Goal: Transaction & Acquisition: Book appointment/travel/reservation

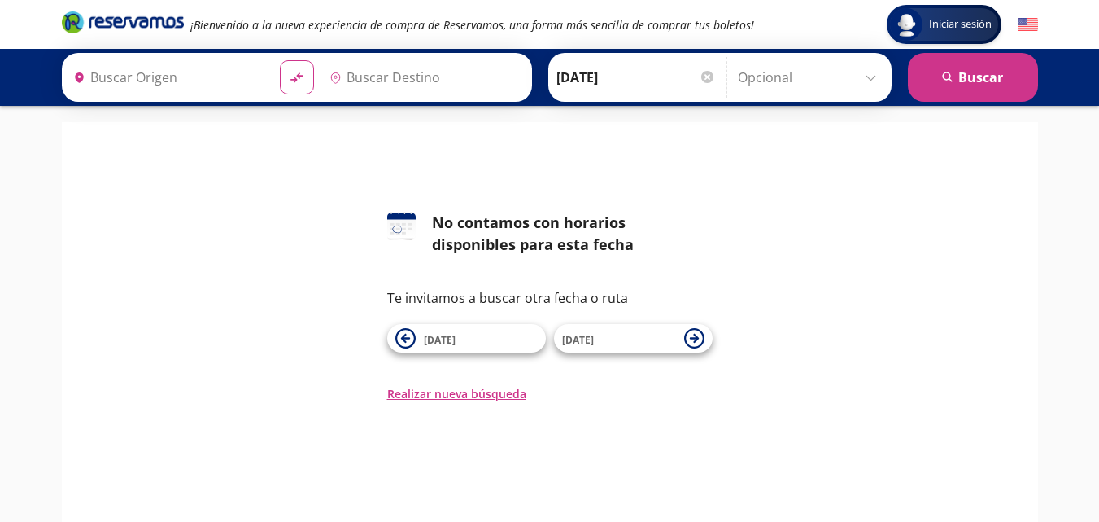
type input "Hermosillo, [GEOGRAPHIC_DATA]"
type input "Querétaro, Querétaro"
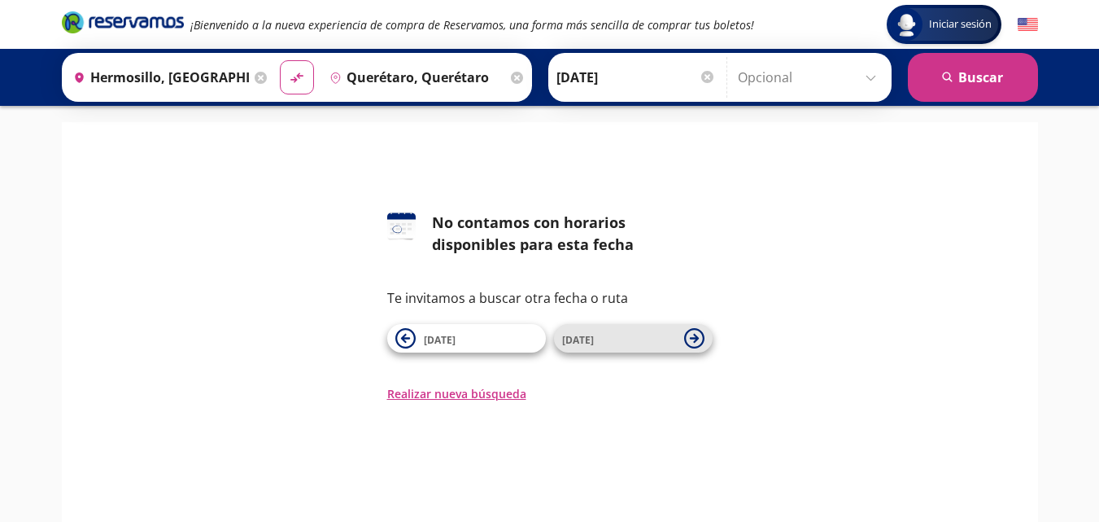
click at [642, 347] on span "[DATE]" at bounding box center [619, 339] width 114 height 20
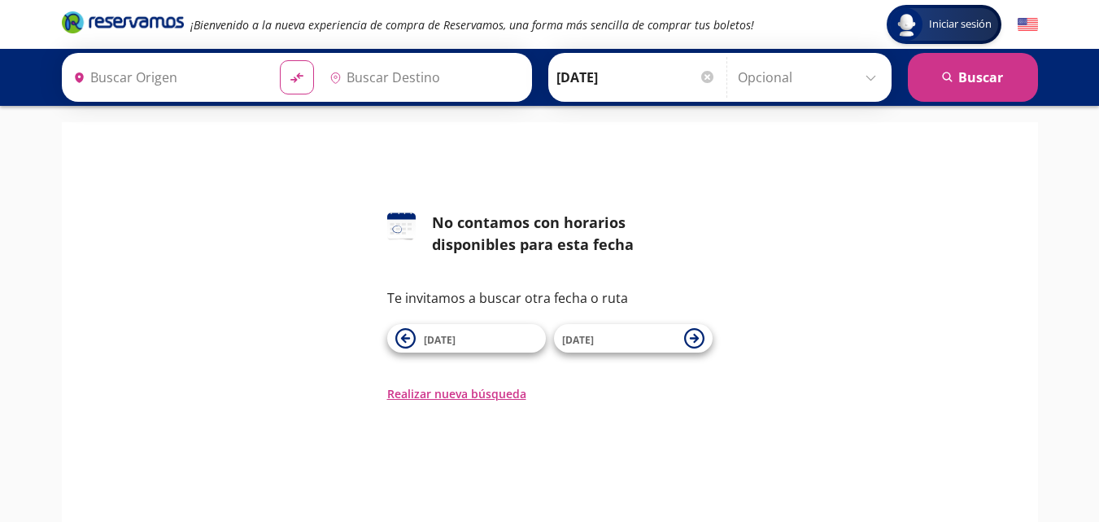
type input "Querétaro, Querétaro"
type input "Hermosillo, [GEOGRAPHIC_DATA]"
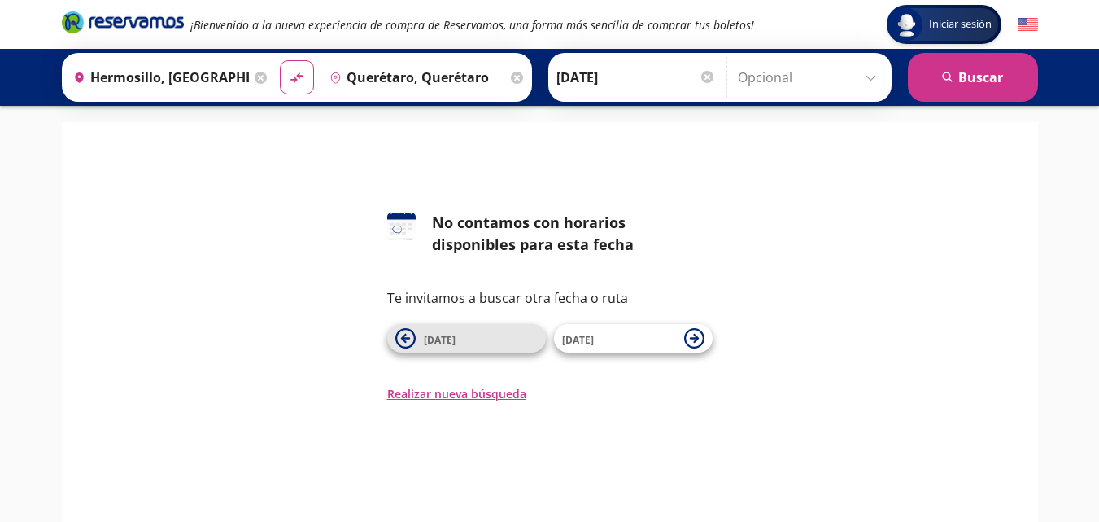
click at [484, 341] on span "[DATE]" at bounding box center [481, 339] width 114 height 20
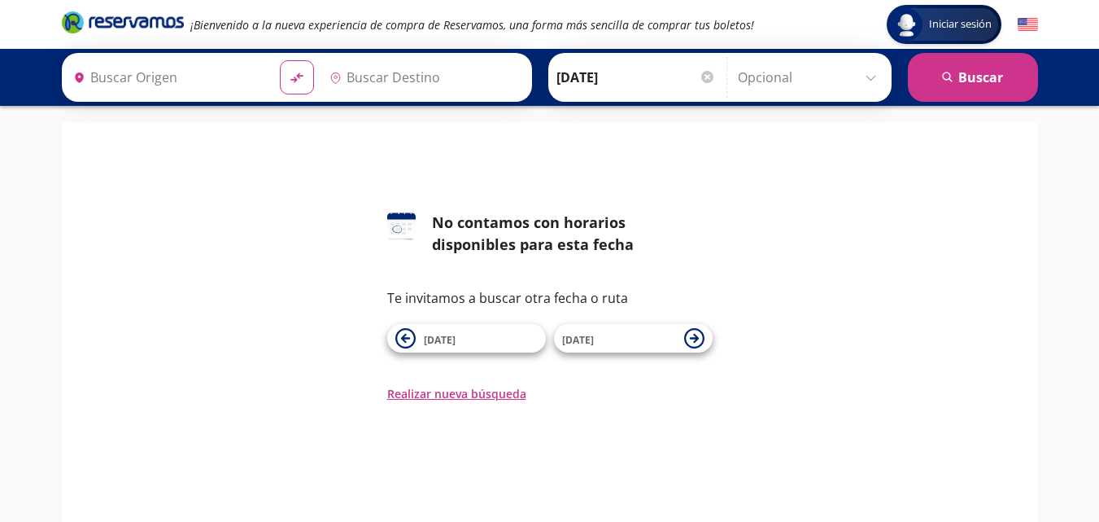
type input "Querétaro, Querétaro"
type input "Hermosillo, [GEOGRAPHIC_DATA]"
click at [484, 341] on span "[DATE]" at bounding box center [481, 339] width 114 height 20
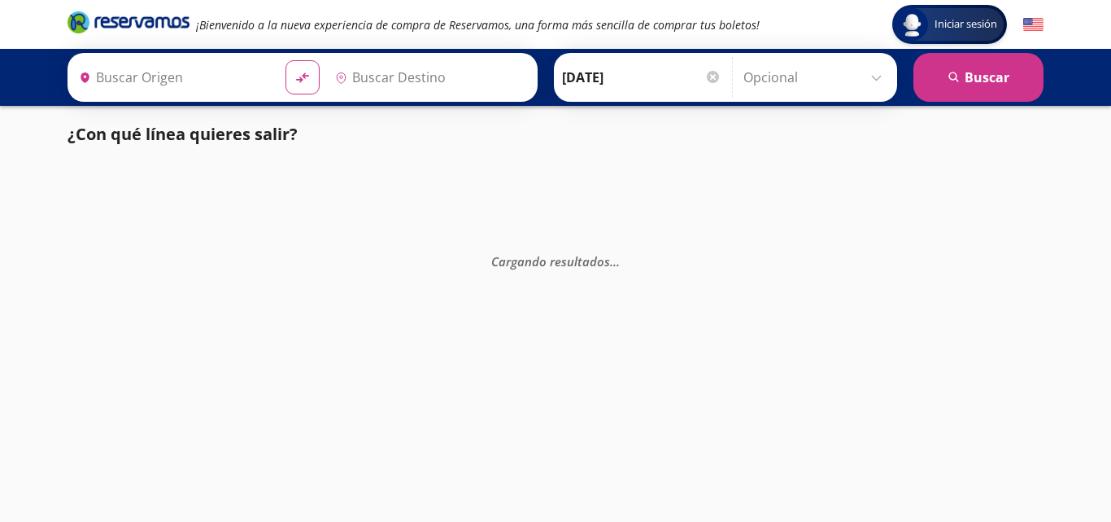
type input "Hermosillo, [GEOGRAPHIC_DATA]"
type input "Querétaro, Querétaro"
click at [484, 341] on div "Cargando resultados . . ." at bounding box center [555, 424] width 1111 height 522
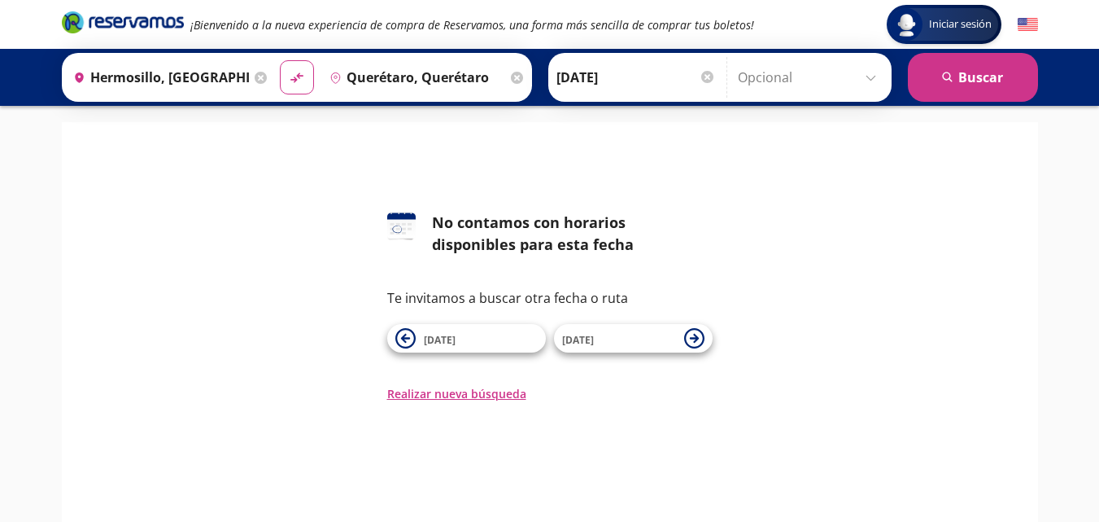
click at [484, 341] on span "[DATE]" at bounding box center [481, 339] width 114 height 20
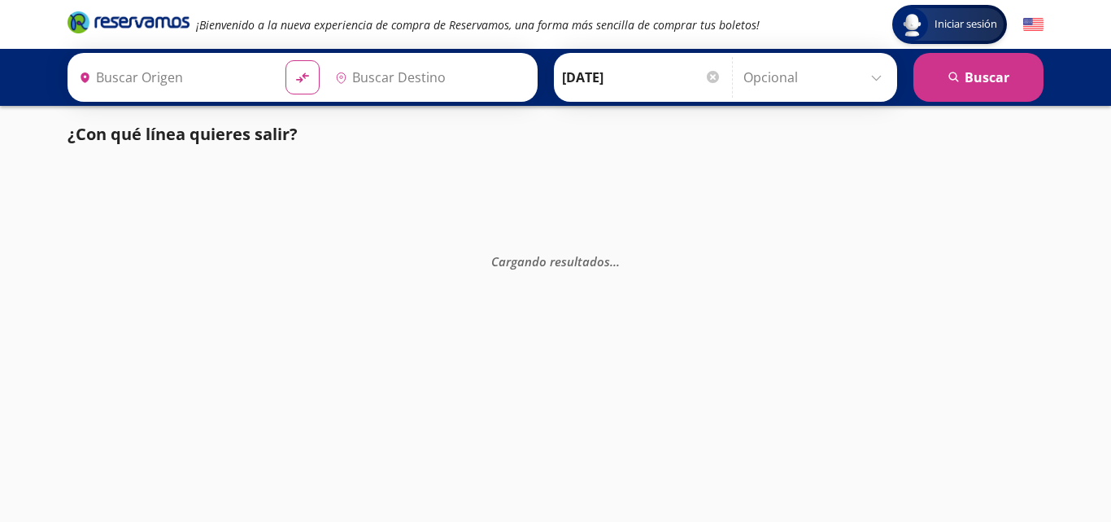
type input "Hermosillo, [GEOGRAPHIC_DATA]"
type input "Querétaro, Querétaro"
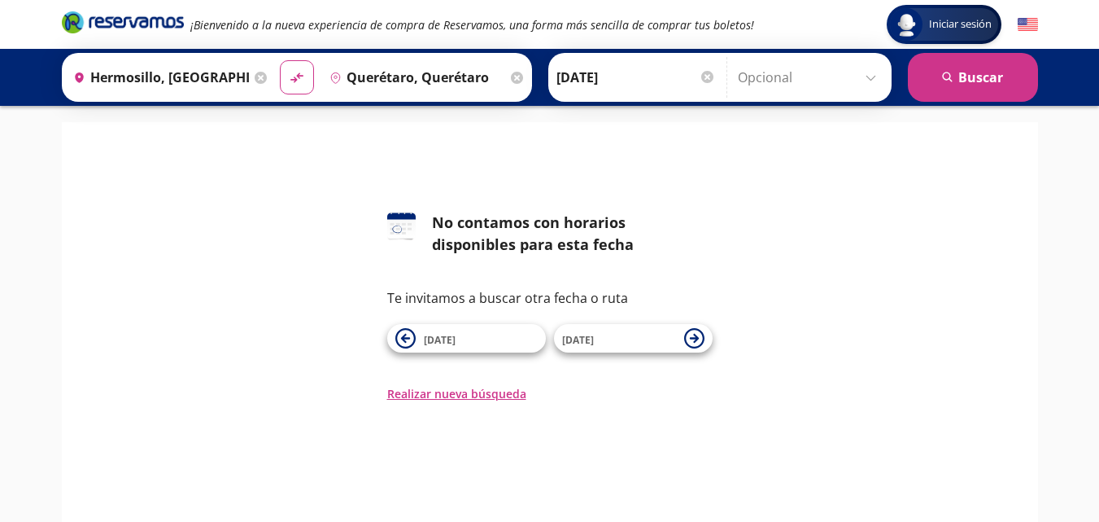
click at [484, 341] on span "[DATE]" at bounding box center [481, 339] width 114 height 20
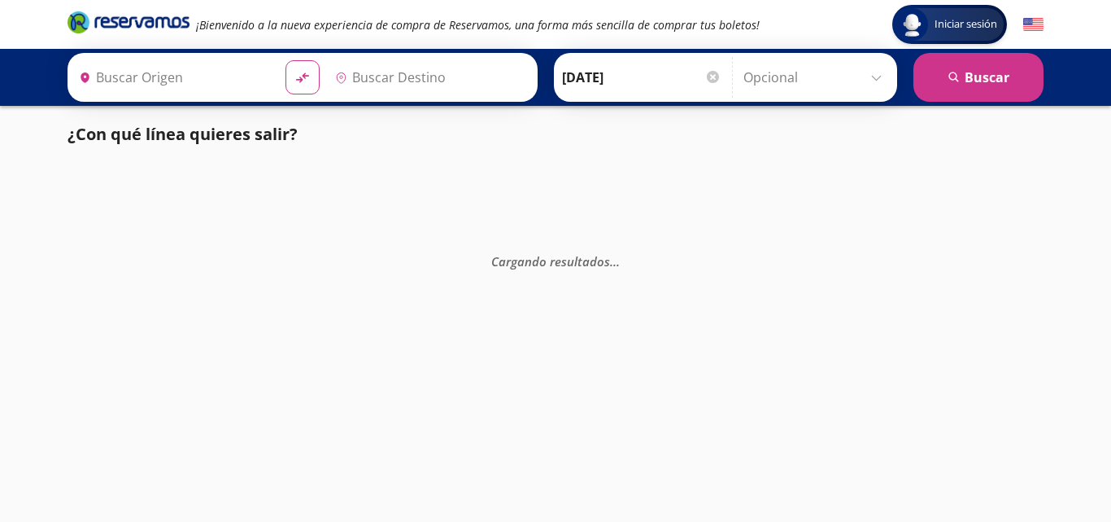
type input "Querétaro, Querétaro"
type input "Hermosillo, [GEOGRAPHIC_DATA]"
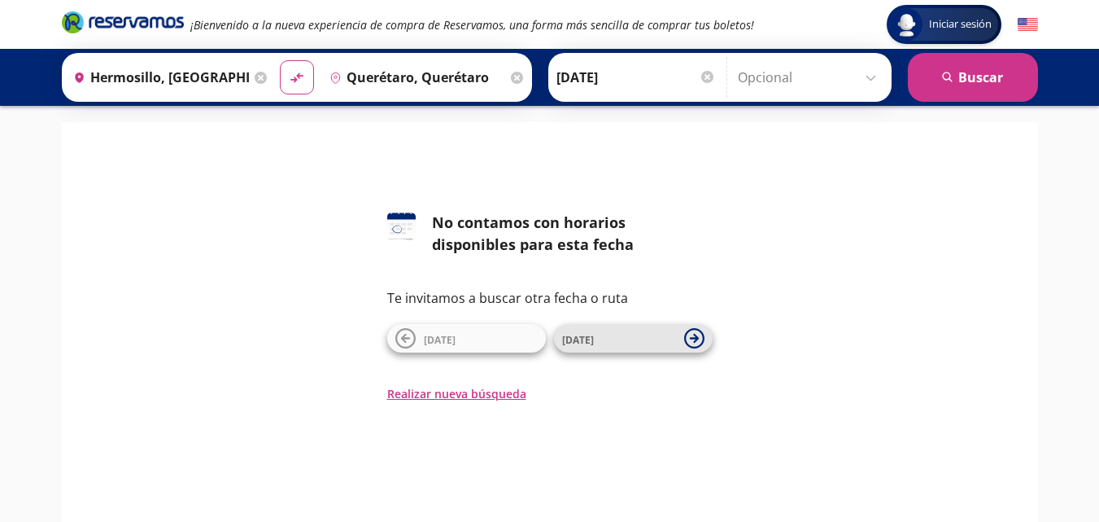
click at [644, 342] on span "[DATE]" at bounding box center [619, 339] width 114 height 20
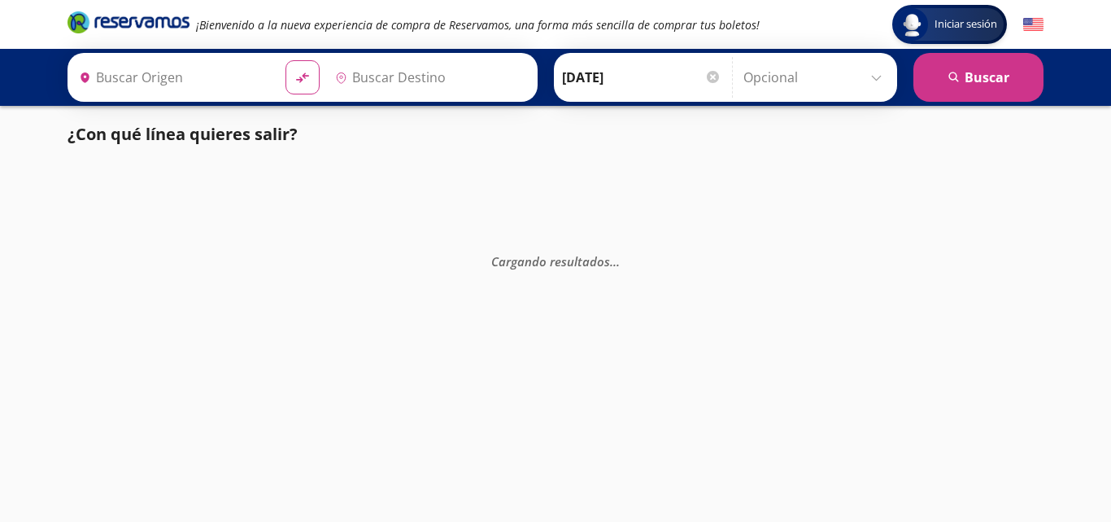
type input "Querétaro, Querétaro"
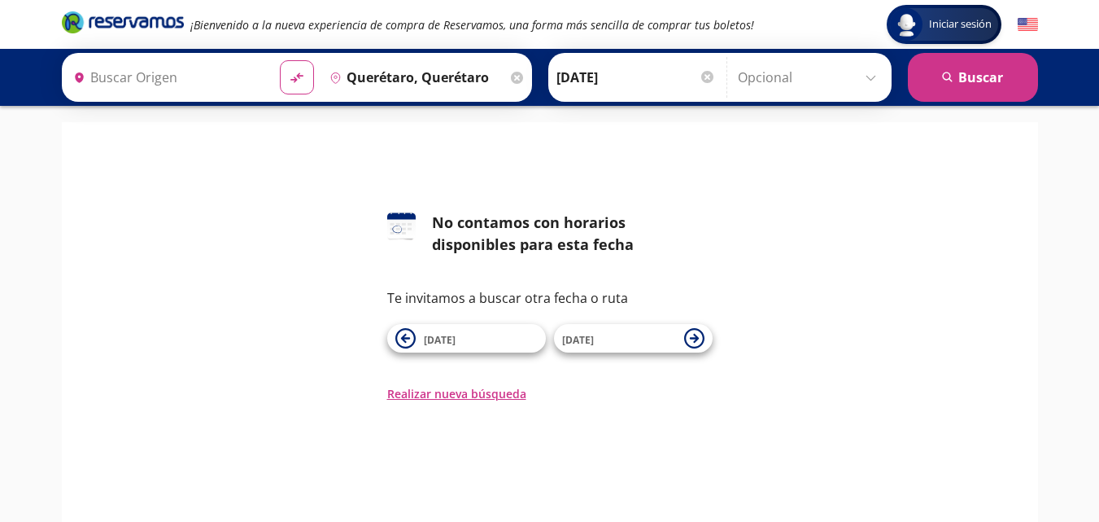
type input "Hermosillo, [GEOGRAPHIC_DATA]"
click at [644, 342] on span "[DATE]" at bounding box center [619, 339] width 114 height 20
type input "Hermosillo, [GEOGRAPHIC_DATA]"
type input "Querétaro, Querétaro"
click at [644, 342] on span "[DATE]" at bounding box center [619, 339] width 114 height 20
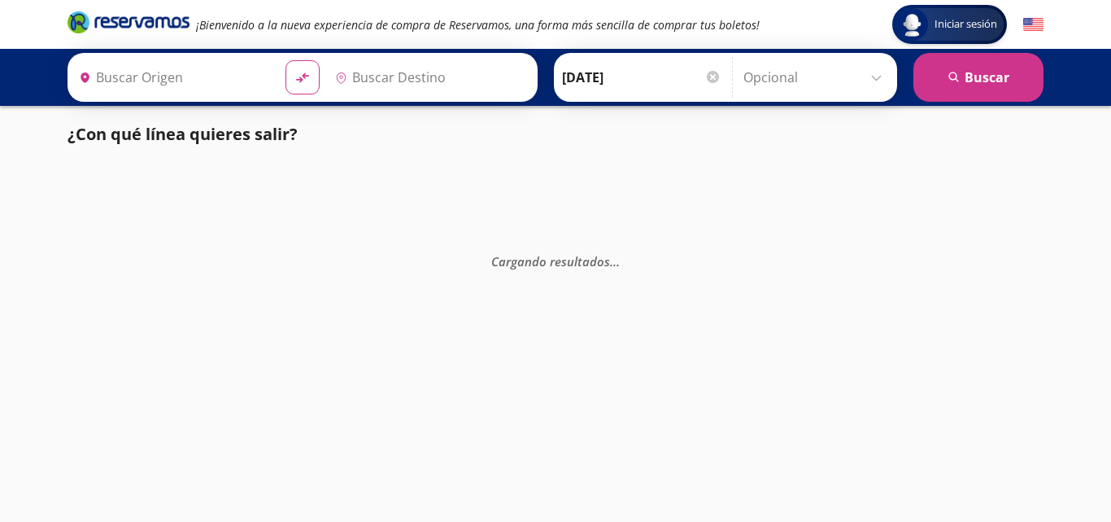
type input "Querétaro, Querétaro"
type input "Hermosillo, [GEOGRAPHIC_DATA]"
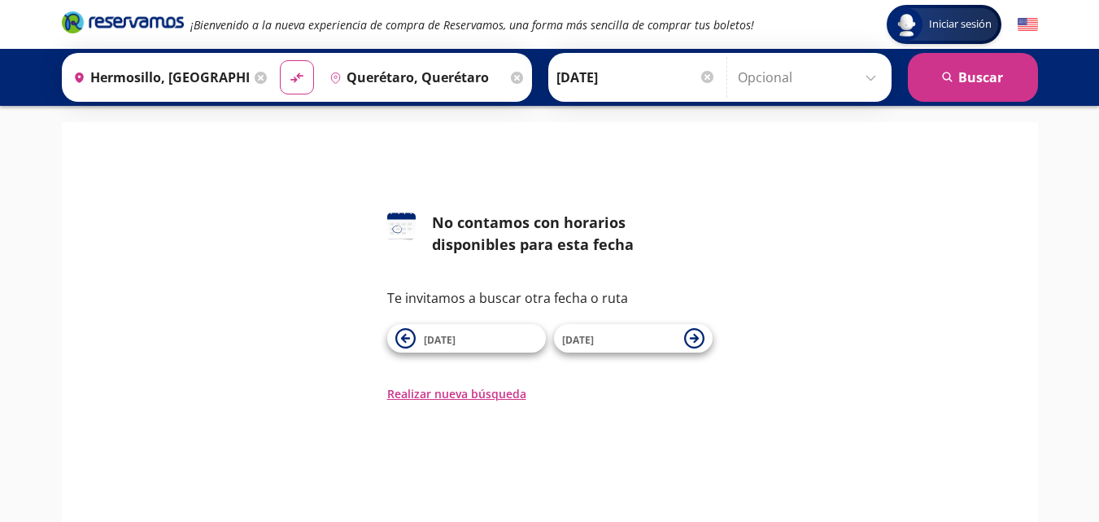
click at [644, 342] on span "[DATE]" at bounding box center [619, 339] width 114 height 20
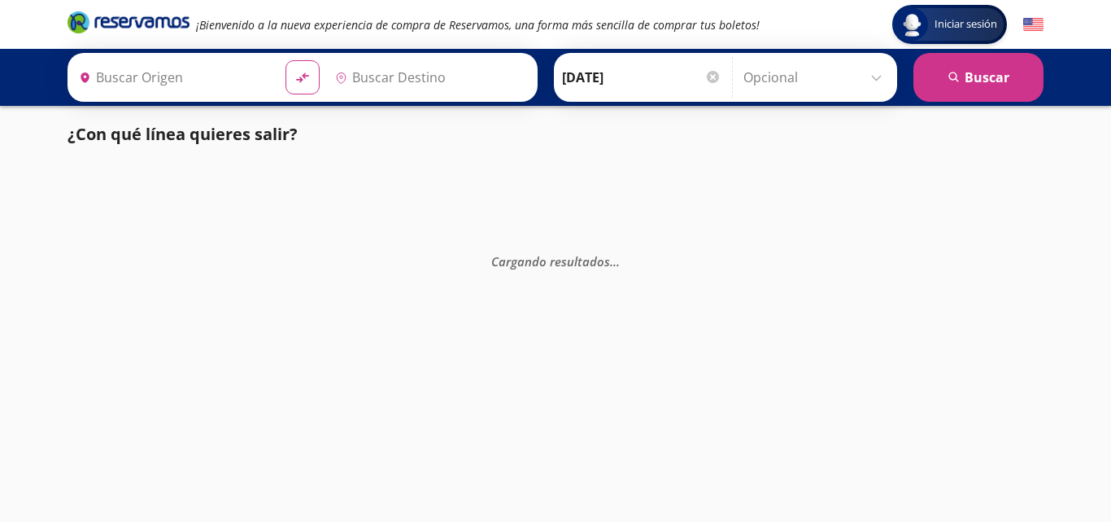
type input "Querétaro, Querétaro"
type input "Hermosillo, [GEOGRAPHIC_DATA]"
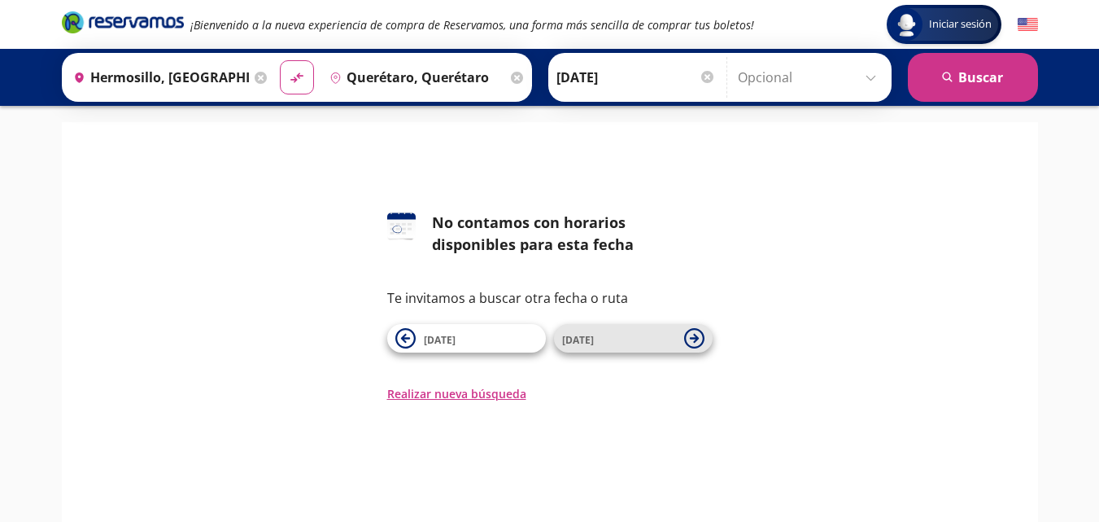
click at [644, 342] on span "[DATE]" at bounding box center [619, 339] width 114 height 20
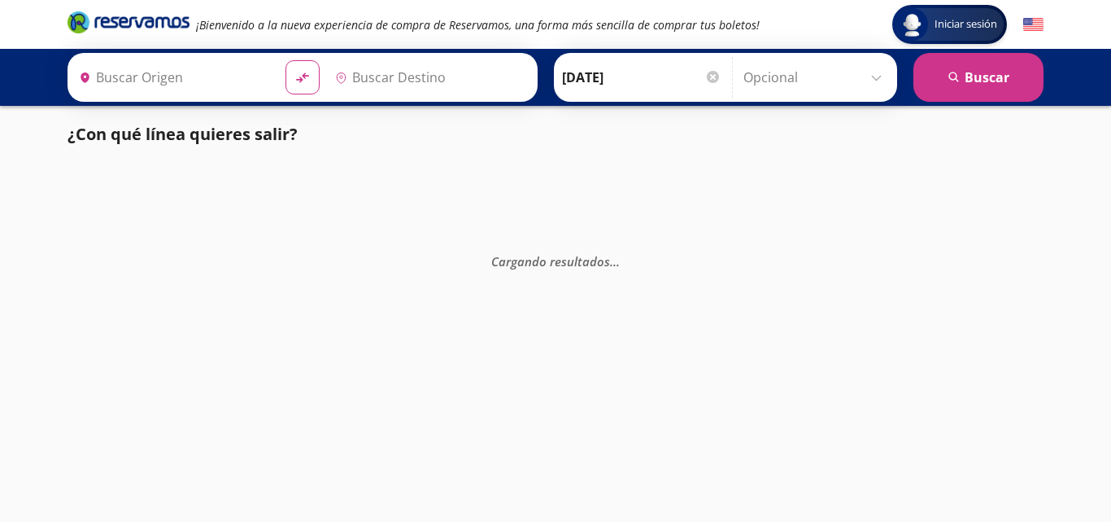
type input "Querétaro, Querétaro"
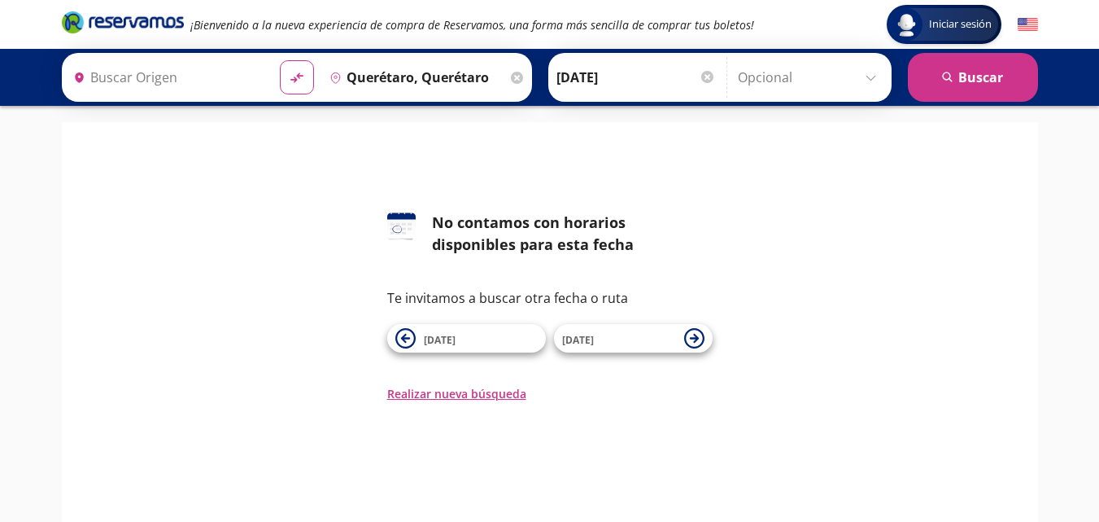
type input "Hermosillo, [GEOGRAPHIC_DATA]"
click at [644, 342] on span "[DATE]" at bounding box center [619, 339] width 114 height 20
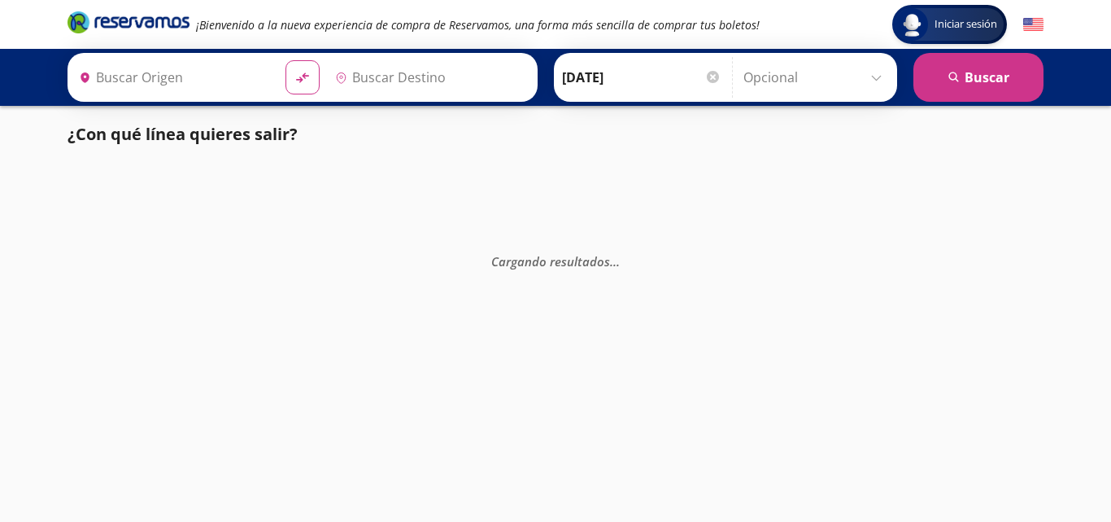
type input "Hermosillo, [GEOGRAPHIC_DATA]"
type input "Querétaro, Querétaro"
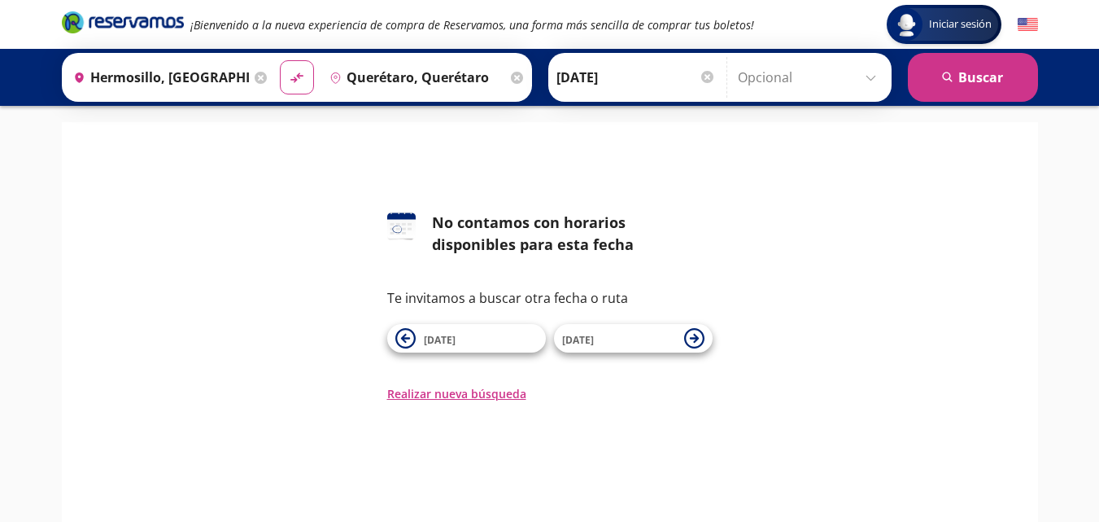
click at [644, 342] on span "[DATE]" at bounding box center [619, 339] width 114 height 20
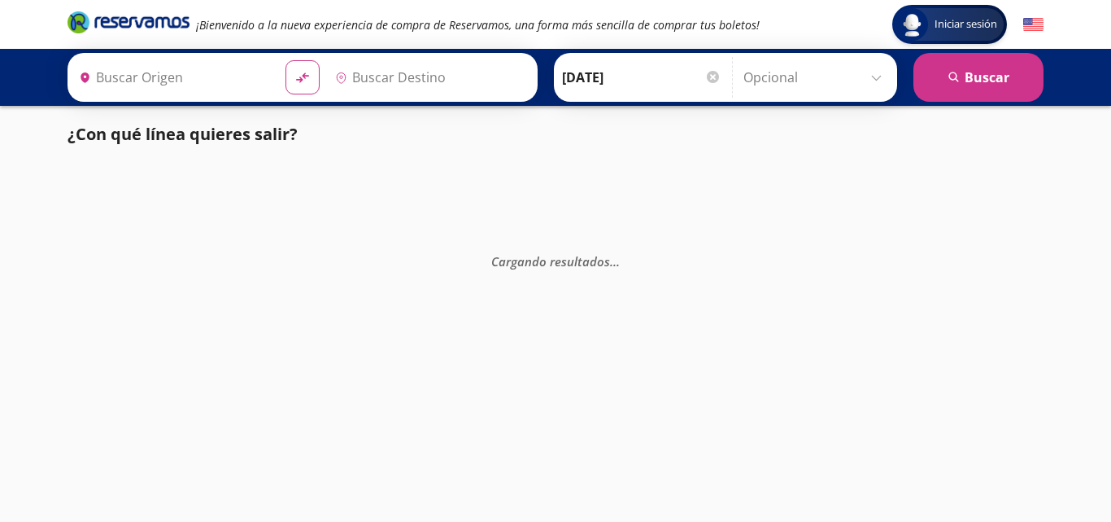
type input "Hermosillo, [GEOGRAPHIC_DATA]"
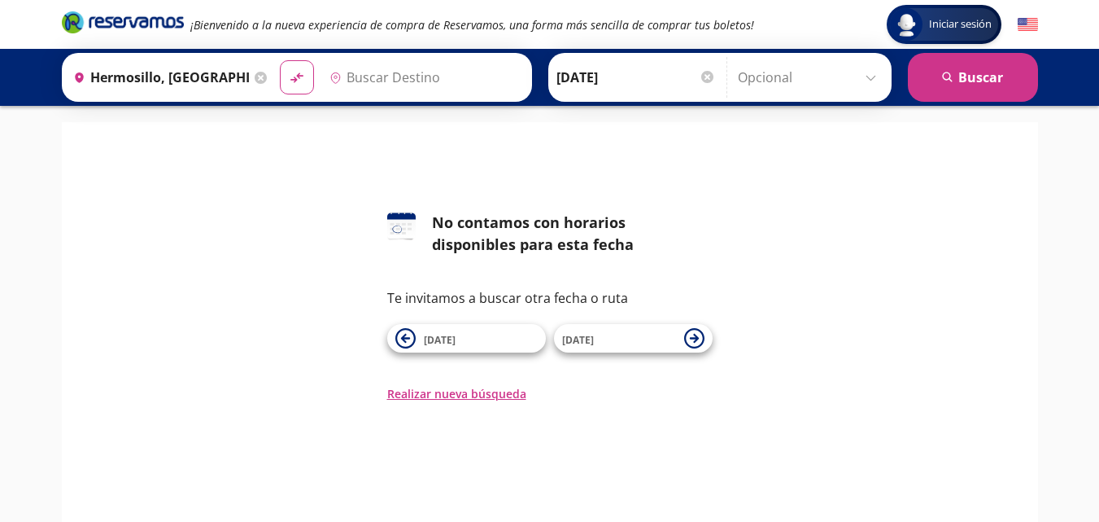
type input "Querétaro, Querétaro"
click at [644, 342] on span "[DATE]" at bounding box center [619, 339] width 114 height 20
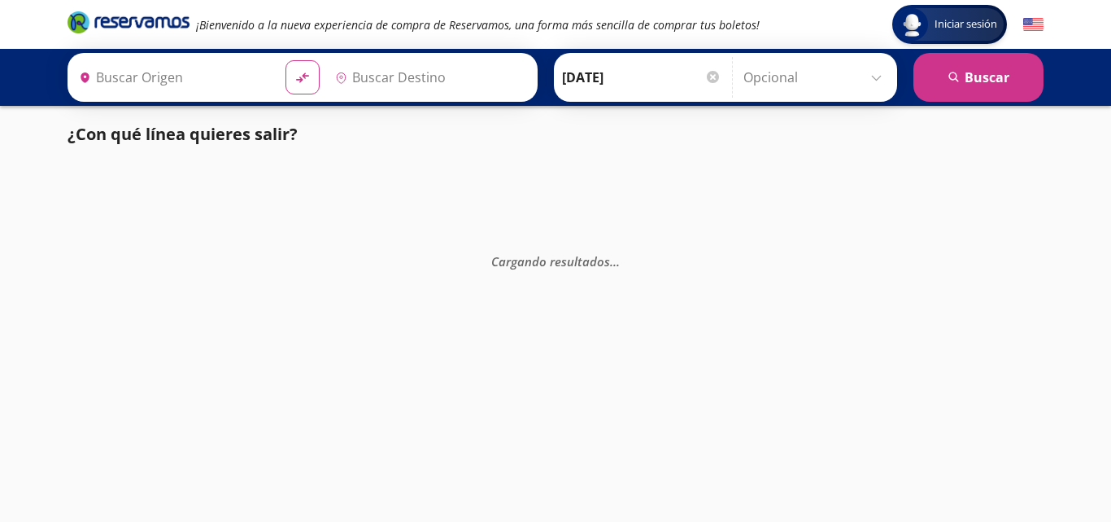
type input "Querétaro, Querétaro"
type input "Hermosillo, [GEOGRAPHIC_DATA]"
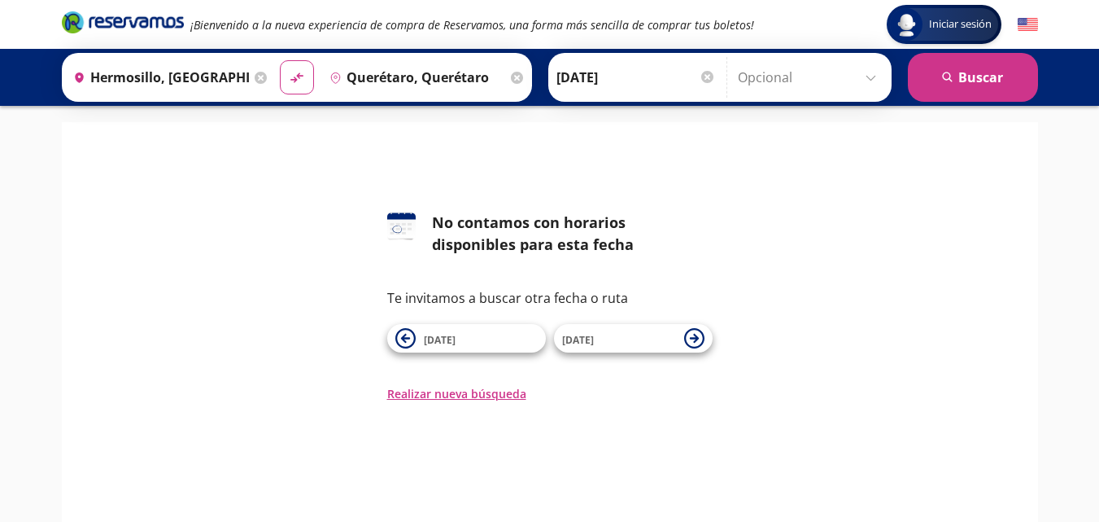
click at [644, 342] on span "[DATE]" at bounding box center [619, 339] width 114 height 20
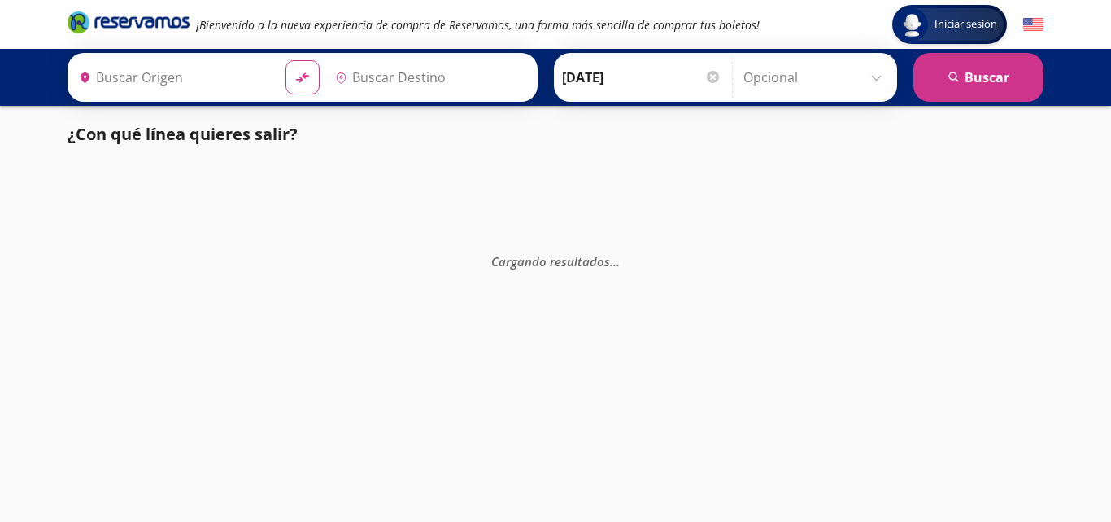
type input "Querétaro, Querétaro"
type input "Hermosillo, [GEOGRAPHIC_DATA]"
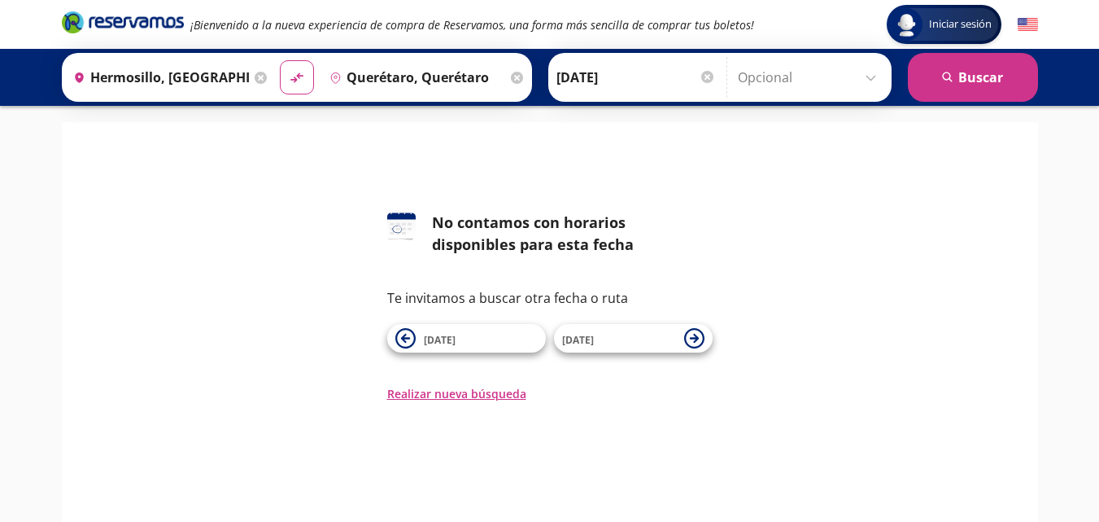
click at [644, 342] on span "[DATE]" at bounding box center [619, 339] width 114 height 20
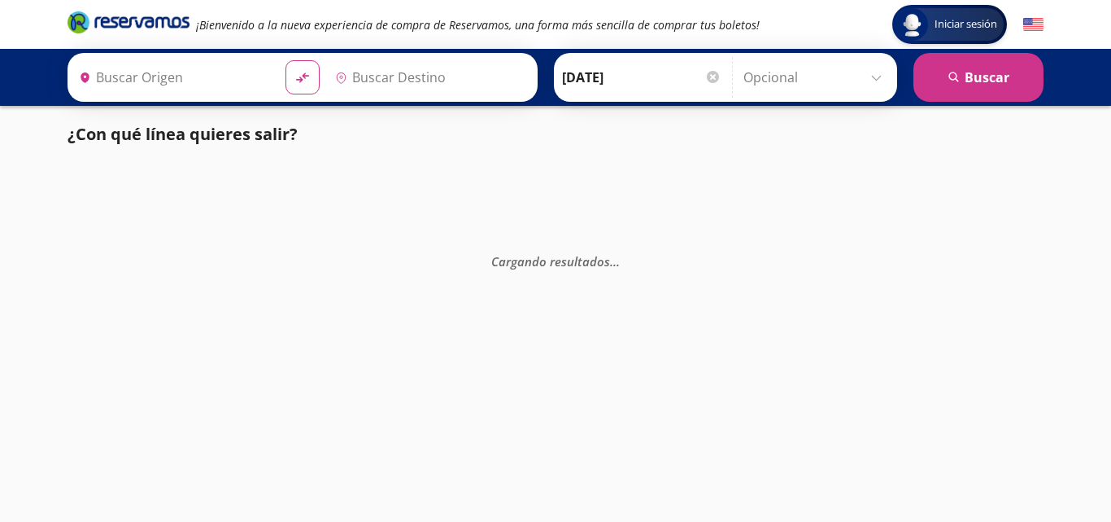
type input "Querétaro, Querétaro"
type input "Hermosillo, [GEOGRAPHIC_DATA]"
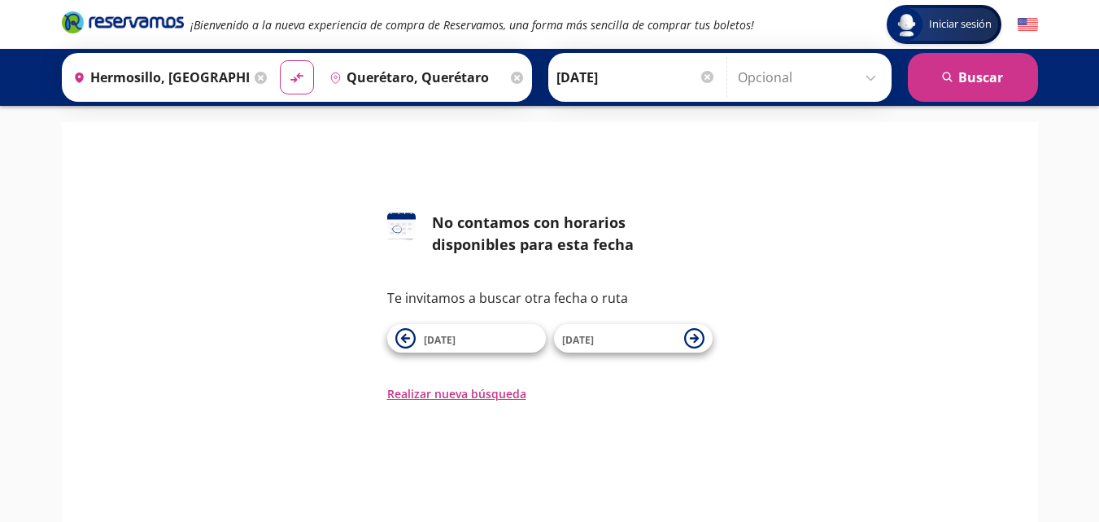
click at [227, 84] on input "Hermosillo, [GEOGRAPHIC_DATA]" at bounding box center [159, 77] width 184 height 41
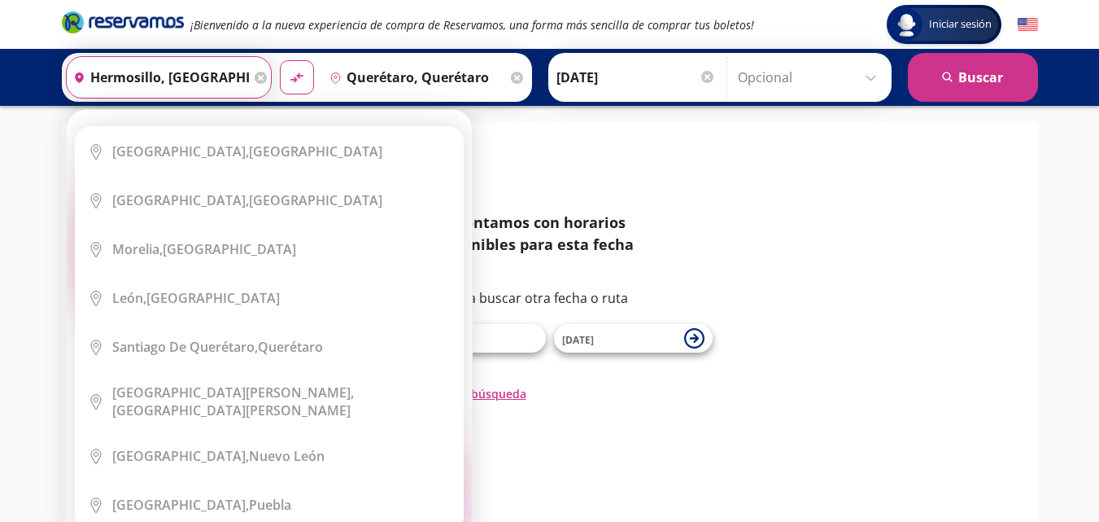
click at [229, 87] on input "Hermosillo, [GEOGRAPHIC_DATA]" at bounding box center [159, 77] width 184 height 41
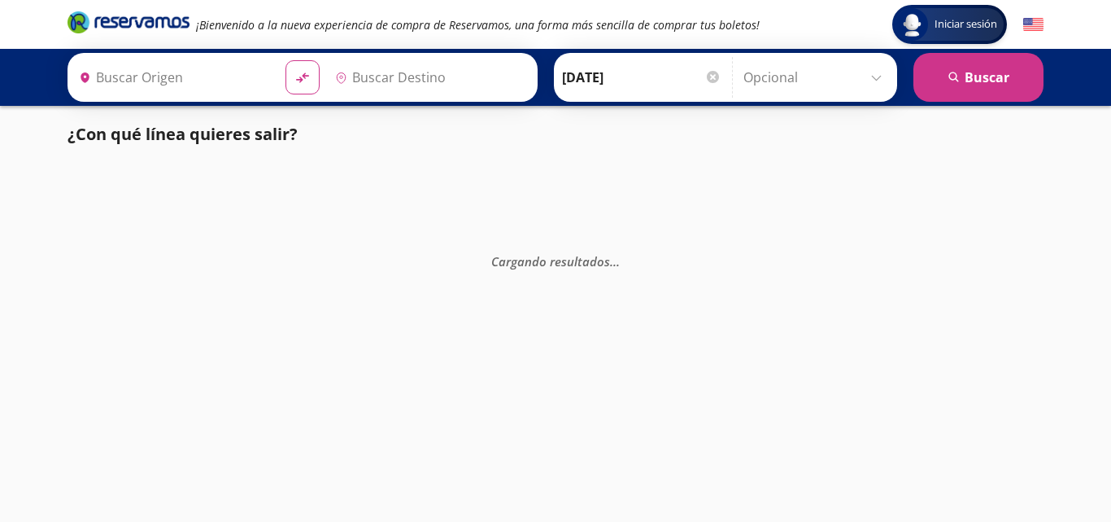
type input "Hermosillo, [GEOGRAPHIC_DATA]"
type input "Querétaro, Querétaro"
type input "Hermosillo, [GEOGRAPHIC_DATA]"
type input "Querétaro, Querétaro"
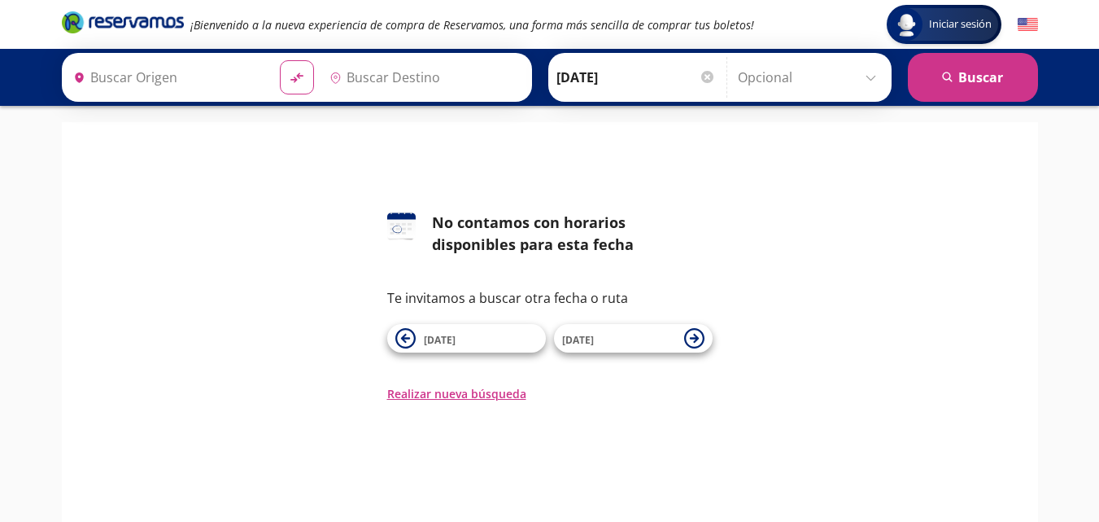
type input "Hermosillo, [GEOGRAPHIC_DATA]"
type input "Querétaro, Querétaro"
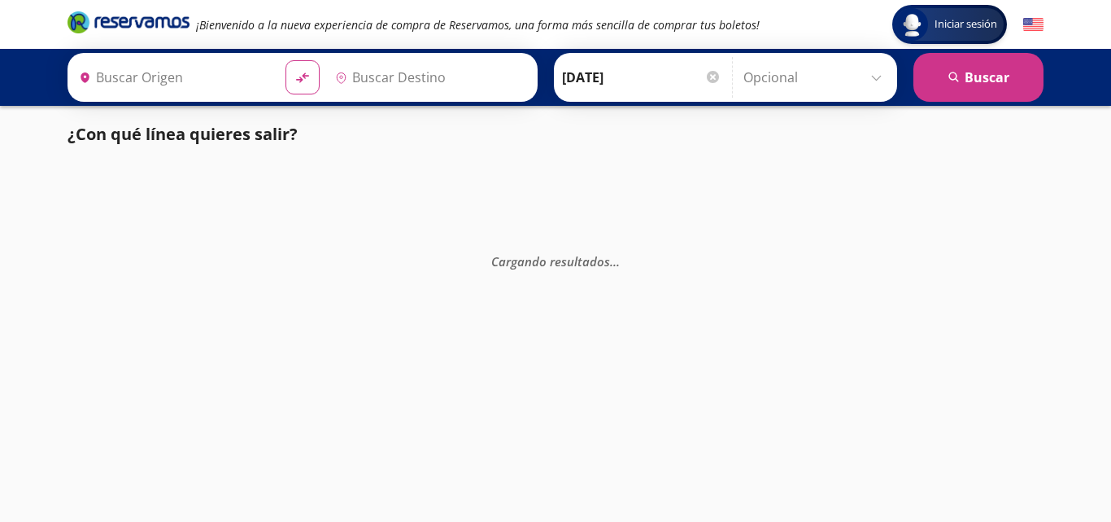
type input "Hermosillo, [GEOGRAPHIC_DATA]"
type input "Querétaro, Querétaro"
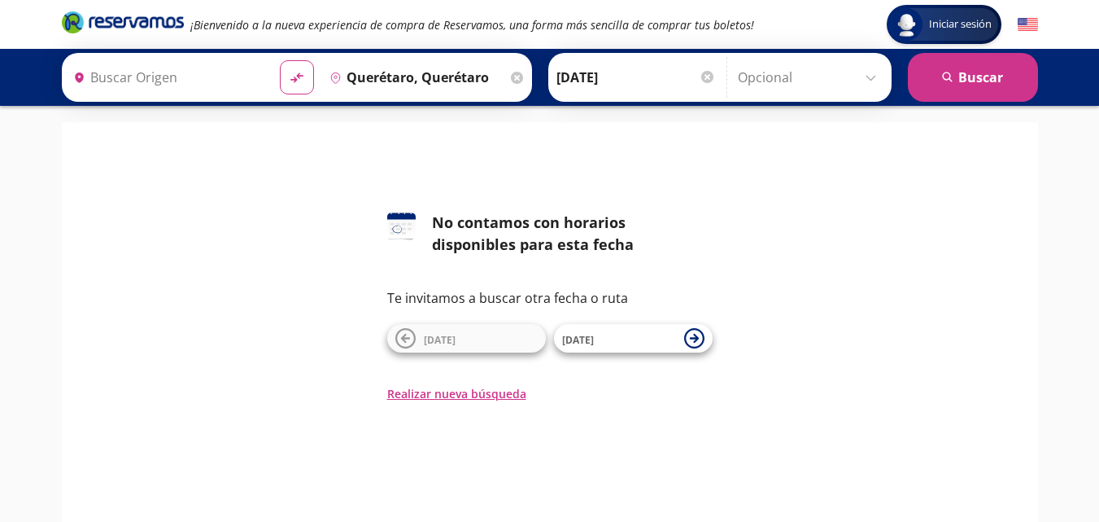
type input "Hermosillo, [GEOGRAPHIC_DATA]"
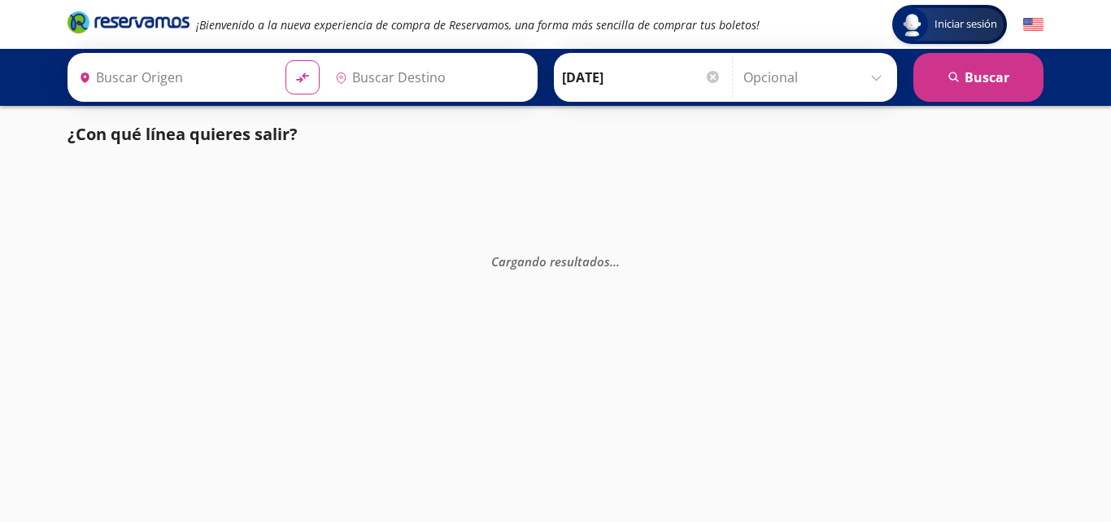
type input "Hermosillo, [GEOGRAPHIC_DATA]"
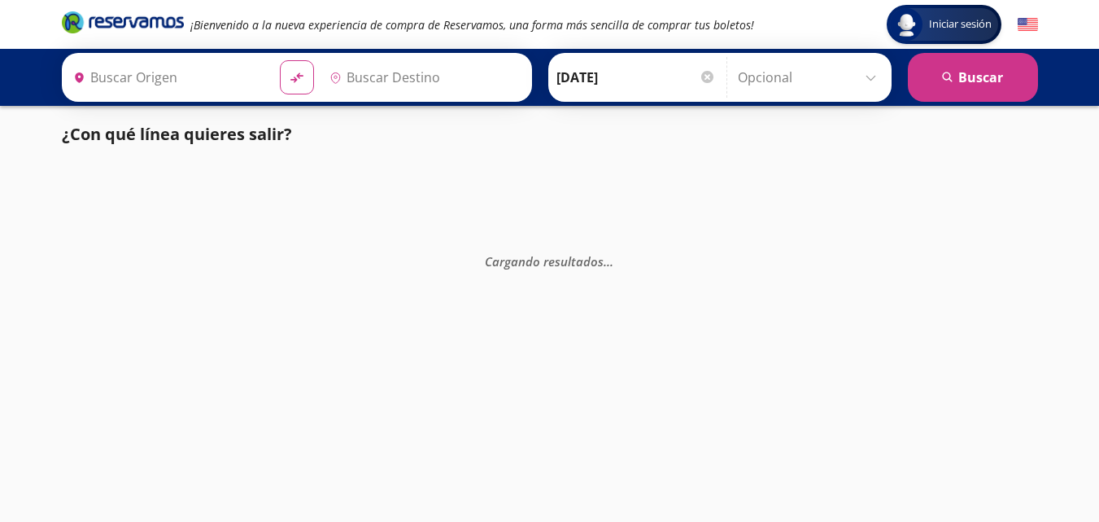
type input "Querétaro, Querétaro"
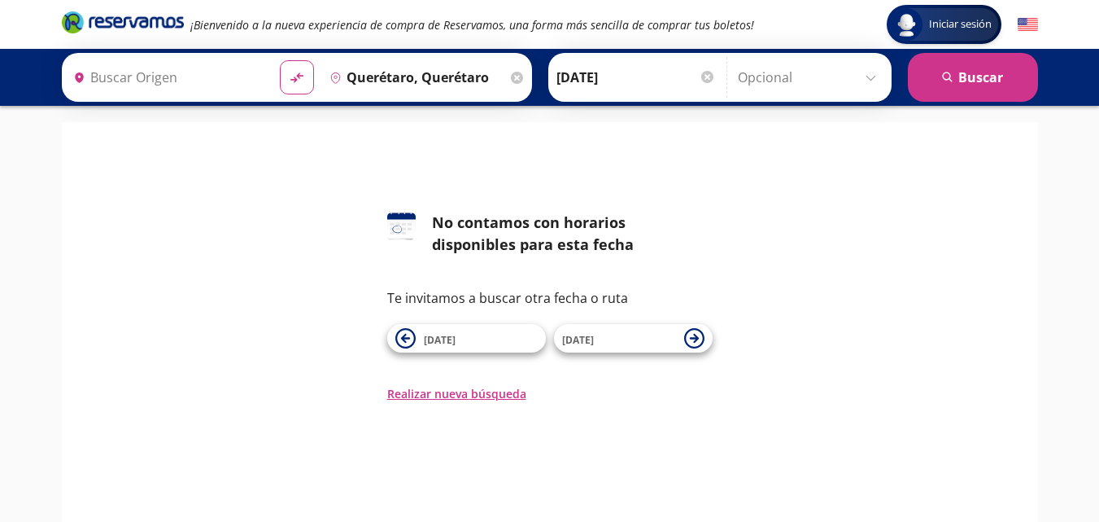
type input "Hermosillo, [GEOGRAPHIC_DATA]"
